Goal: Information Seeking & Learning: Learn about a topic

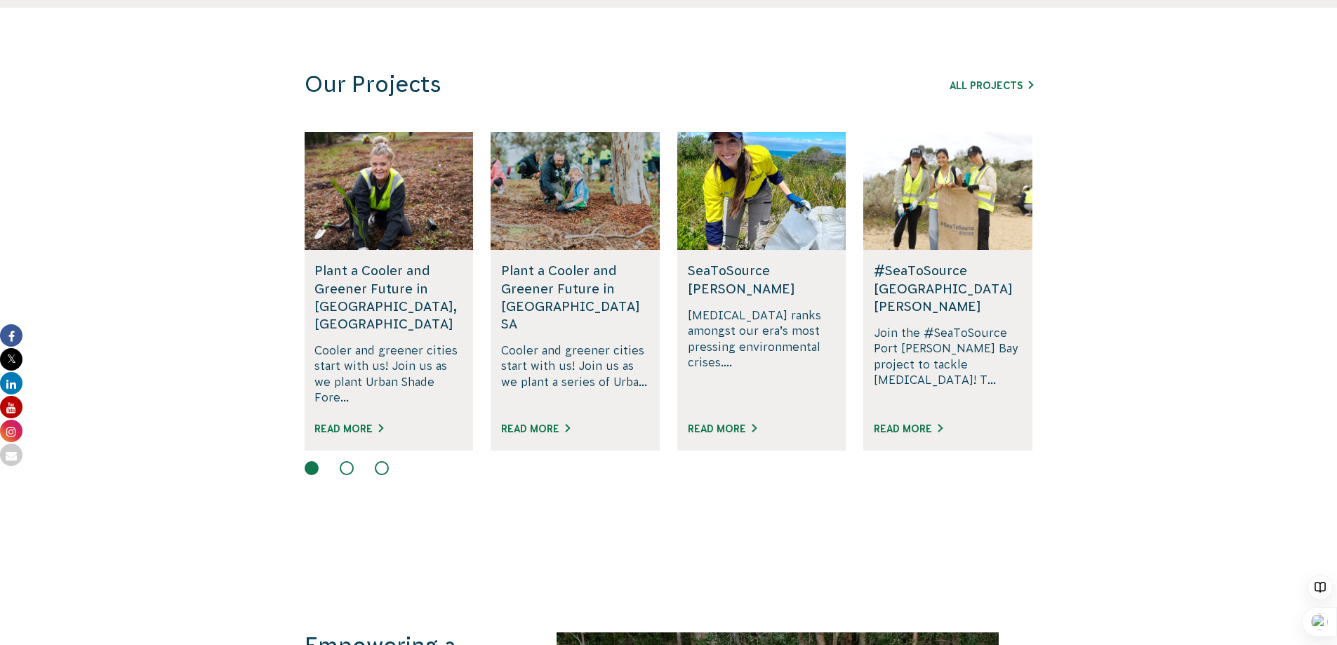
scroll to position [842, 0]
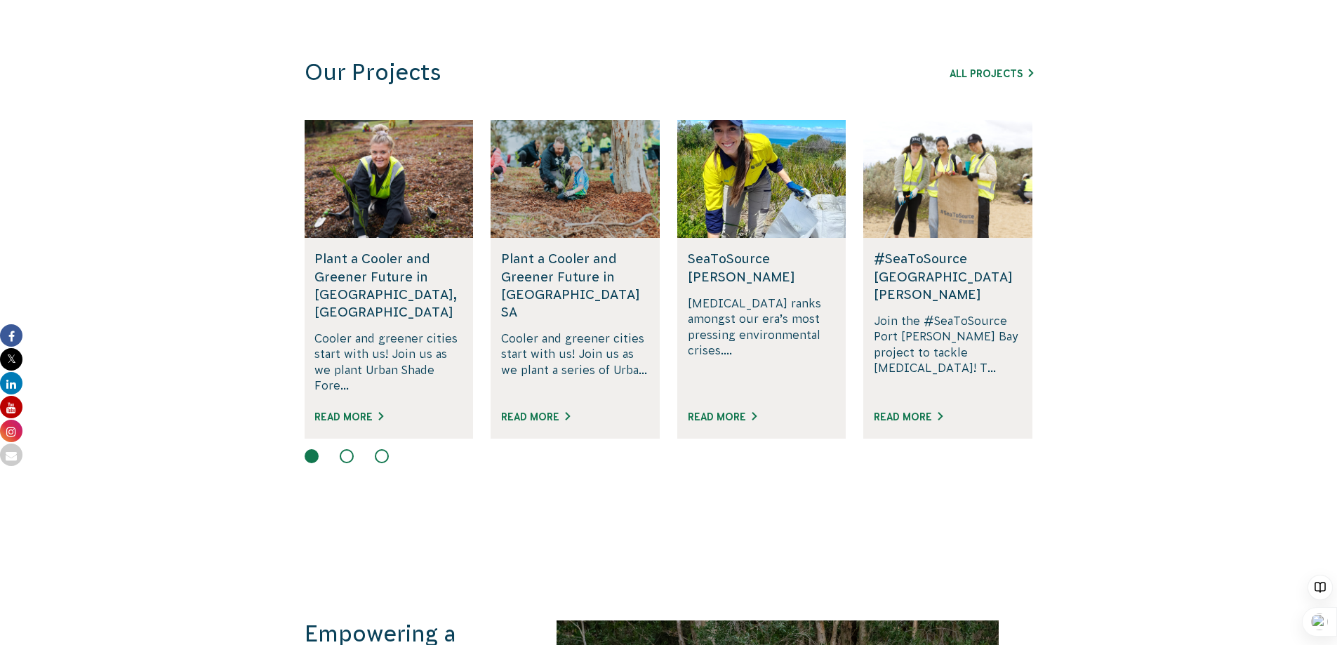
click at [352, 449] on button at bounding box center [347, 456] width 14 height 14
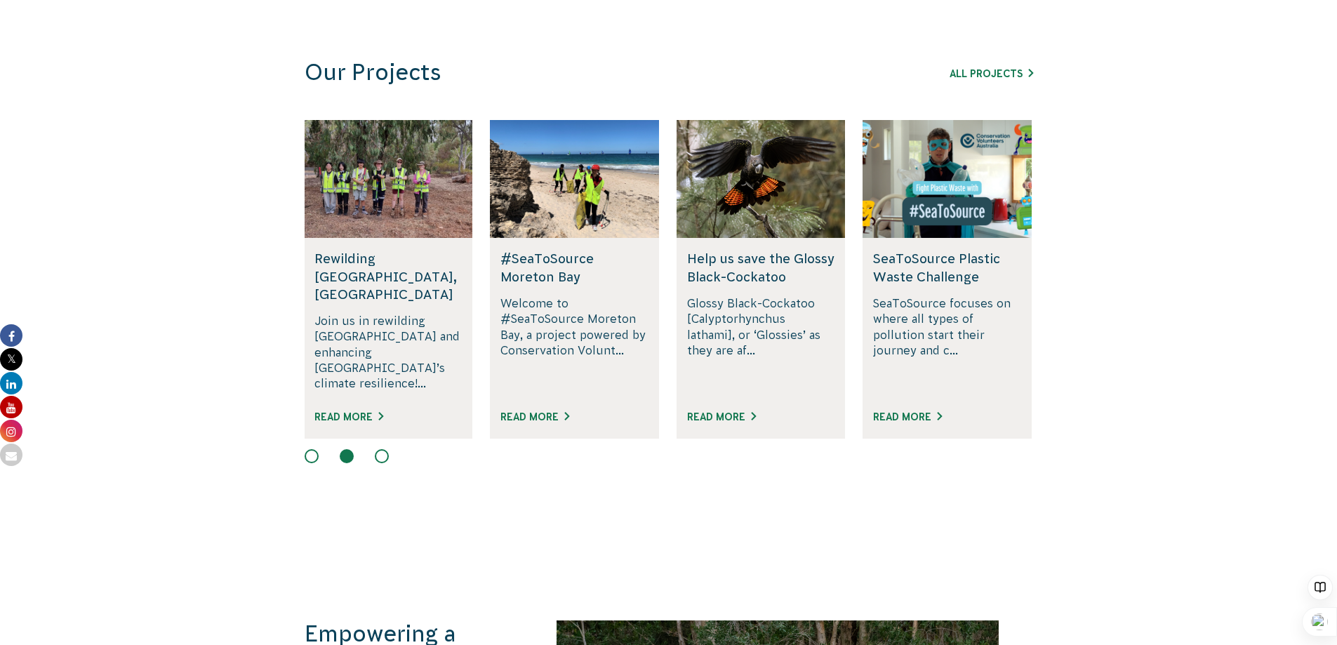
click at [376, 449] on button at bounding box center [382, 456] width 14 height 14
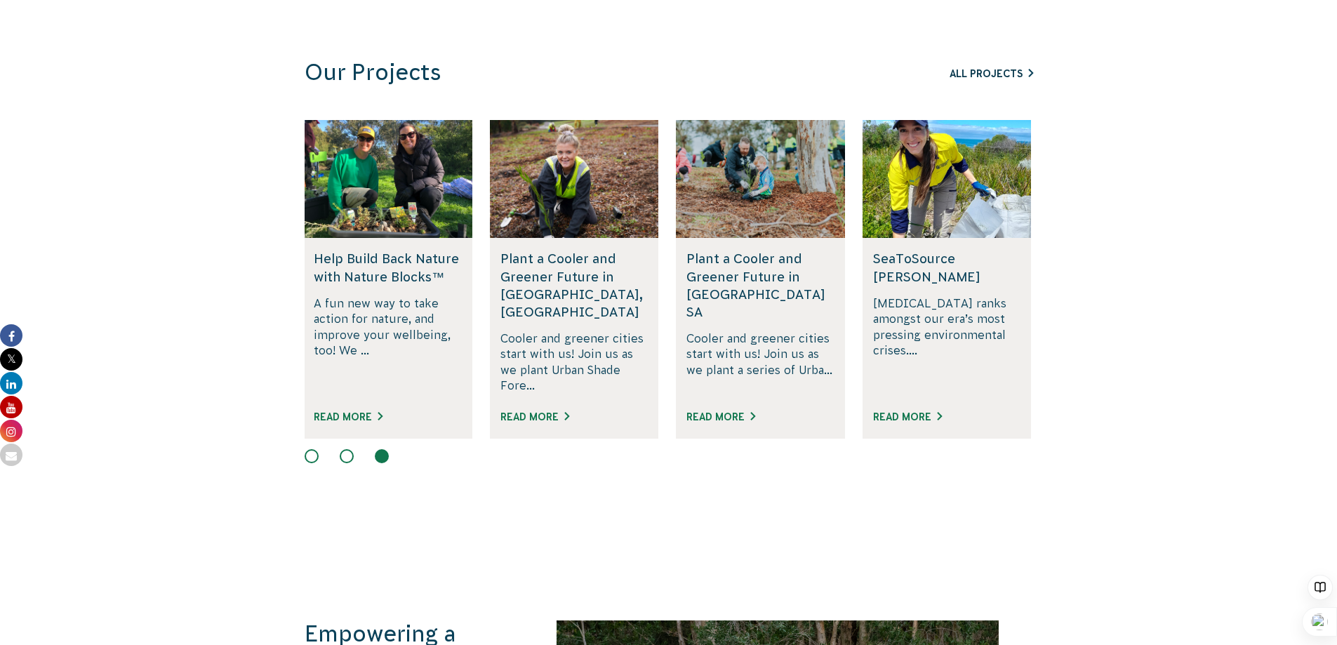
click at [973, 75] on link "All Projects" at bounding box center [991, 73] width 84 height 11
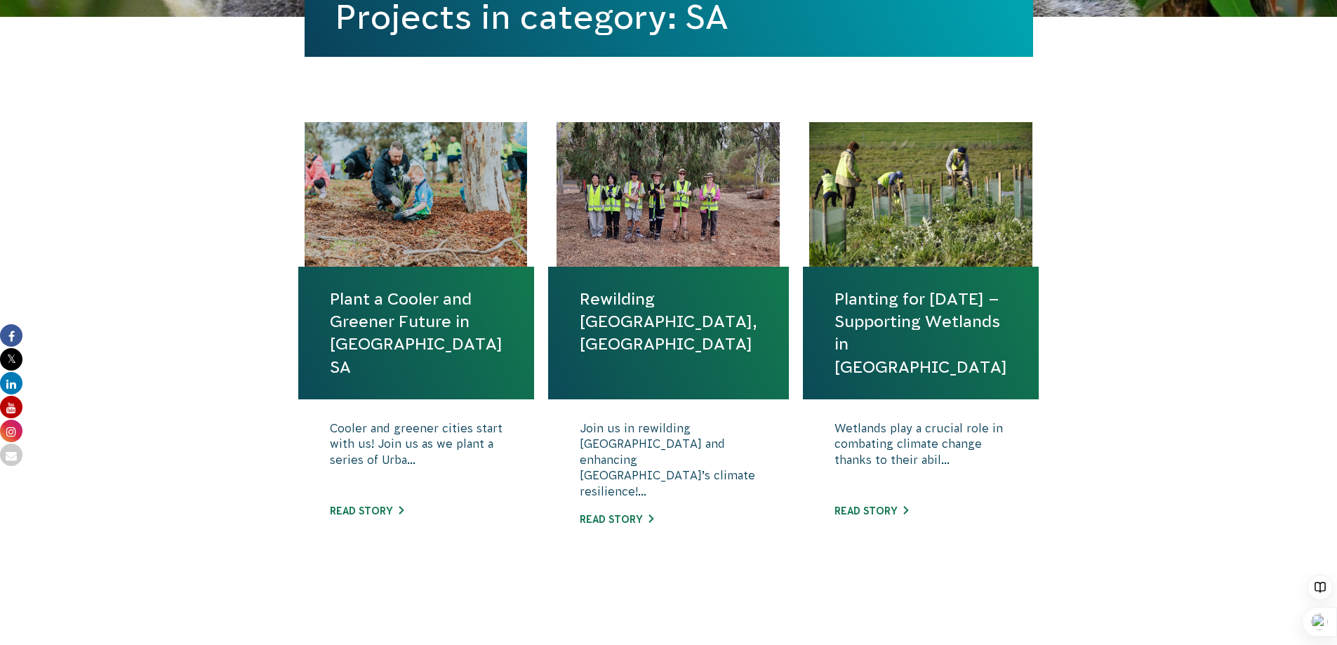
scroll to position [421, 0]
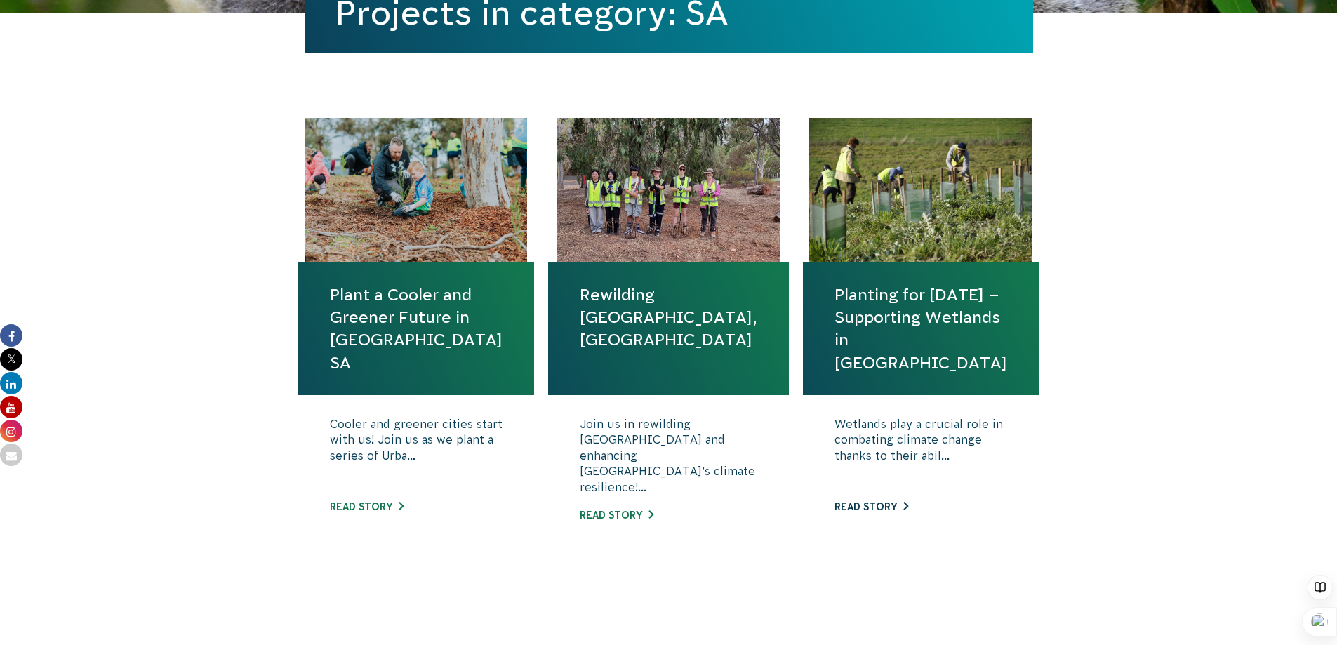
click at [856, 505] on link "Read story" at bounding box center [871, 506] width 74 height 11
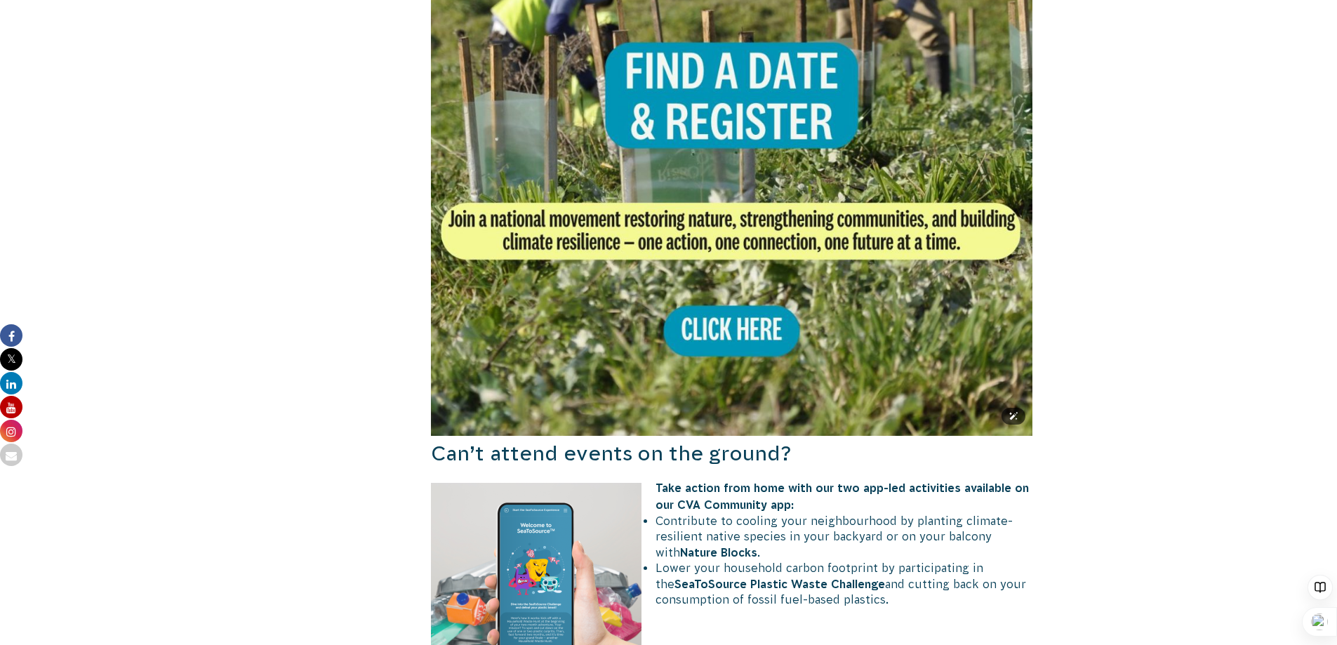
scroll to position [982, 0]
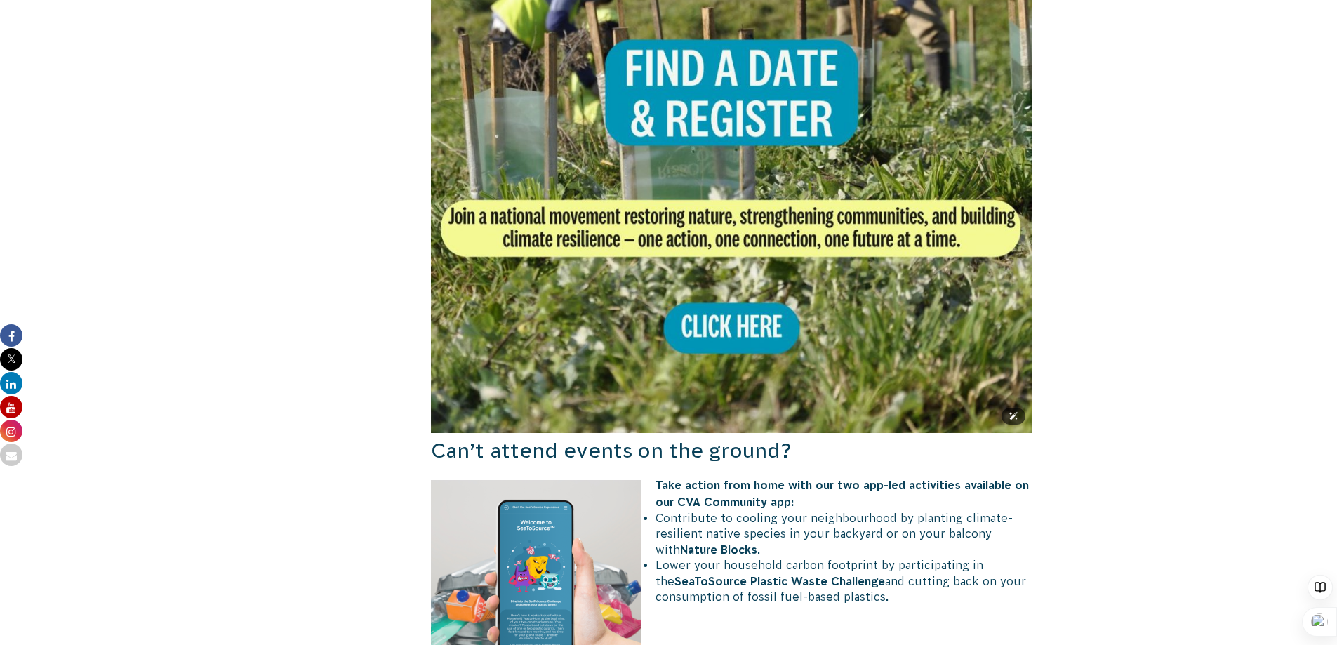
click at [726, 332] on img at bounding box center [732, 132] width 602 height 602
